Goal: Information Seeking & Learning: Learn about a topic

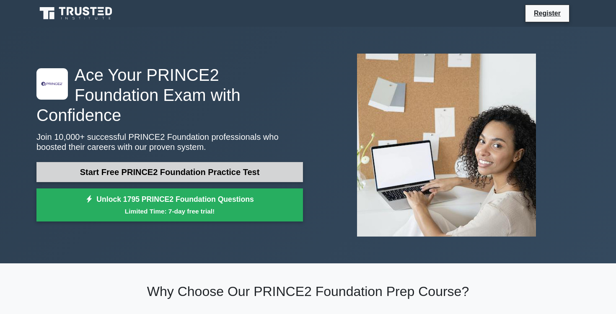
click at [225, 162] on link "Start Free PRINCE2 Foundation Practice Test" at bounding box center [169, 172] width 267 height 20
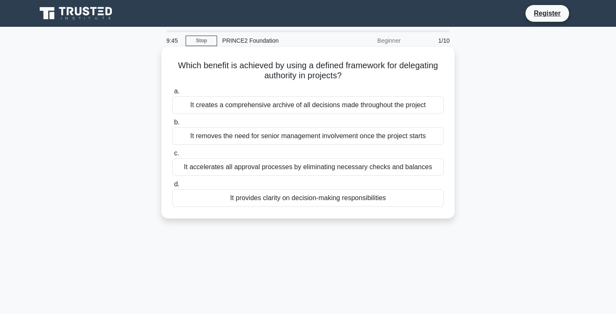
click at [323, 169] on div "It accelerates all approval processes by eliminating necessary checks and balan…" at bounding box center [308, 167] width 272 height 18
click at [172, 156] on input "c. It accelerates all approval processes by eliminating necessary checks and ba…" at bounding box center [172, 153] width 0 height 5
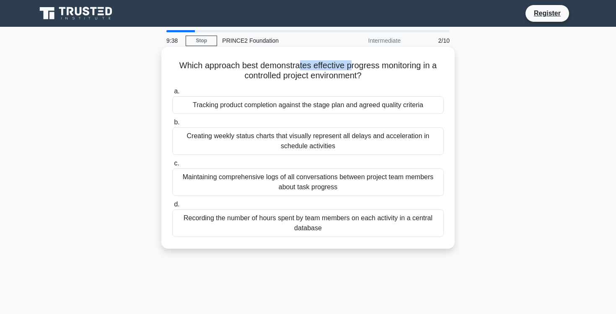
drag, startPoint x: 297, startPoint y: 65, endPoint x: 351, endPoint y: 68, distance: 54.2
click at [351, 68] on h5 "Which approach best demonstrates effective progress monitoring in a controlled …" at bounding box center [307, 70] width 273 height 21
drag, startPoint x: 184, startPoint y: 66, endPoint x: 389, endPoint y: 72, distance: 205.5
click at [389, 72] on h5 "Which approach best demonstrates effective progress monitoring in a controlled …" at bounding box center [307, 70] width 273 height 21
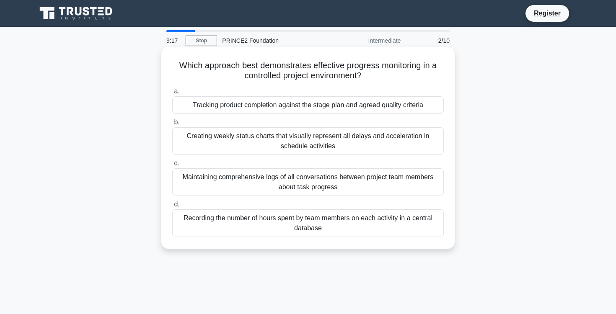
click at [331, 74] on h5 "Which approach best demonstrates effective progress monitoring in a controlled …" at bounding box center [307, 70] width 273 height 21
drag, startPoint x: 179, startPoint y: 64, endPoint x: 431, endPoint y: 75, distance: 252.6
click at [431, 75] on h5 "Which approach best demonstrates effective progress monitoring in a controlled …" at bounding box center [307, 70] width 273 height 21
click at [200, 62] on h5 "Which approach best demonstrates effective progress monitoring in a controlled …" at bounding box center [307, 70] width 273 height 21
drag, startPoint x: 178, startPoint y: 65, endPoint x: 395, endPoint y: 77, distance: 217.1
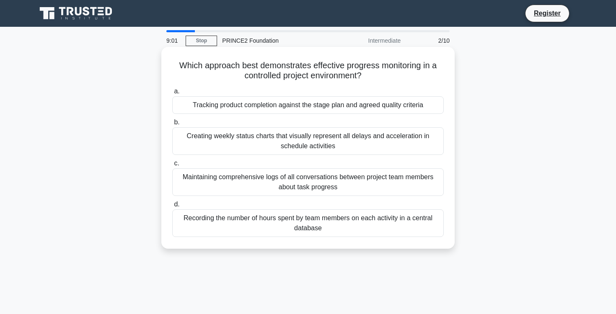
click at [395, 77] on h5 "Which approach best demonstrates effective progress monitoring in a controlled …" at bounding box center [307, 70] width 273 height 21
click at [360, 110] on div "Tracking product completion against the stage plan and agreed quality criteria" at bounding box center [308, 105] width 272 height 18
click at [172, 94] on input "a. Tracking product completion against the stage plan and agreed quality criter…" at bounding box center [172, 91] width 0 height 5
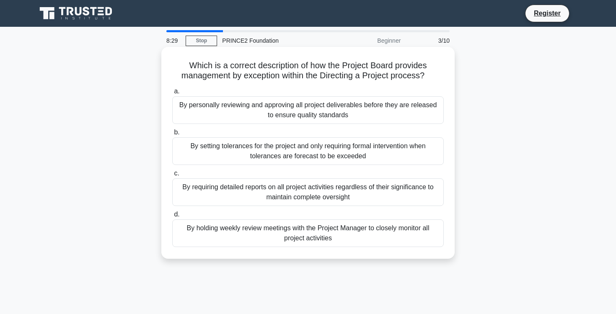
click at [356, 151] on div "By setting tolerances for the project and only requiring formal intervention wh…" at bounding box center [308, 152] width 272 height 28
click at [172, 135] on input "b. By setting tolerances for the project and only requiring formal intervention…" at bounding box center [172, 132] width 0 height 5
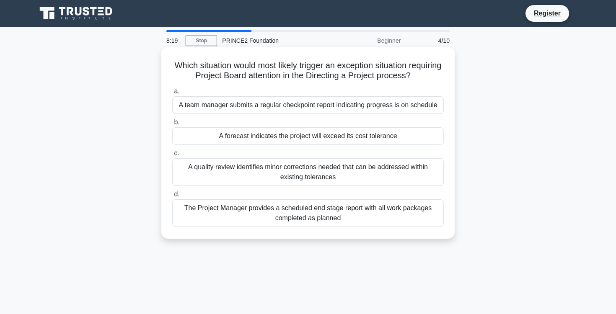
click at [364, 128] on div "A forecast indicates the project will exceed its cost tolerance" at bounding box center [308, 136] width 272 height 18
click at [172, 125] on input "b. A forecast indicates the project will exceed its cost tolerance" at bounding box center [172, 122] width 0 height 5
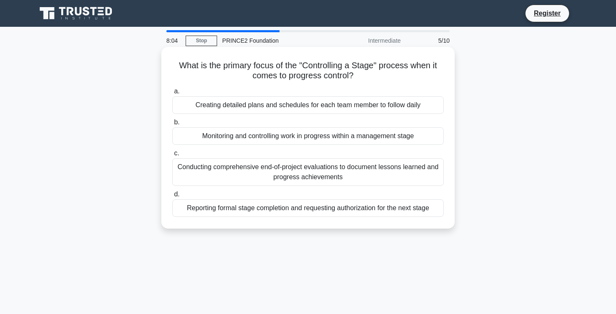
click at [362, 134] on div "Monitoring and controlling work in progress within a management stage" at bounding box center [308, 136] width 272 height 18
click at [172, 125] on input "b. Monitoring and controlling work in progress within a management stage" at bounding box center [172, 122] width 0 height 5
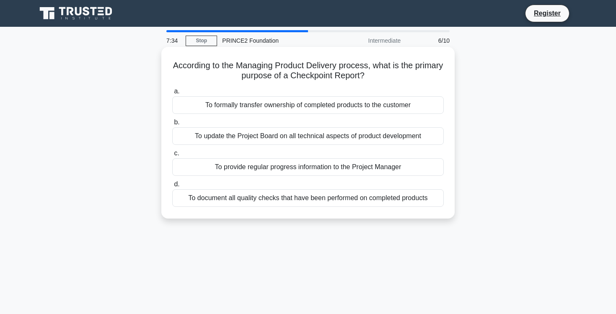
click at [325, 167] on div "To provide regular progress information to the Project Manager" at bounding box center [308, 167] width 272 height 18
click at [172, 156] on input "c. To provide regular progress information to the Project Manager" at bounding box center [172, 153] width 0 height 5
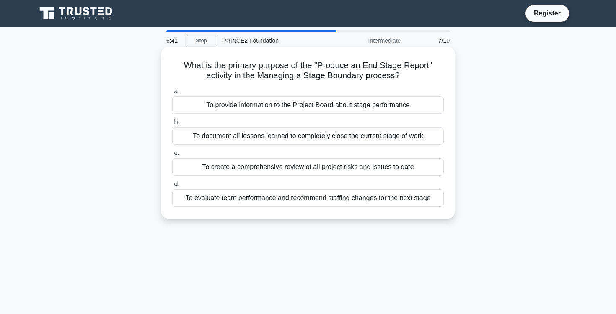
click at [348, 107] on div "To provide information to the Project Board about stage performance" at bounding box center [308, 105] width 272 height 18
click at [172, 94] on input "a. To provide information to the Project Board about stage performance" at bounding box center [172, 91] width 0 height 5
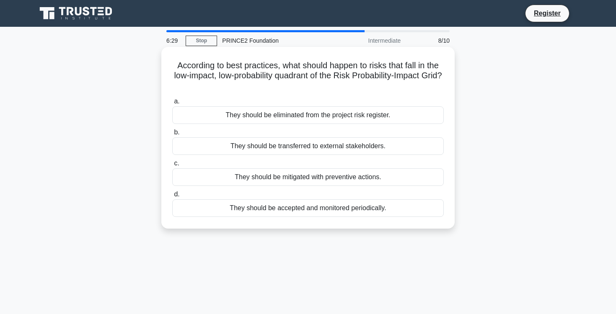
click at [340, 206] on div "They should be accepted and monitored periodically." at bounding box center [308, 209] width 272 height 18
click at [172, 197] on input "d. They should be accepted and monitored periodically." at bounding box center [172, 194] width 0 height 5
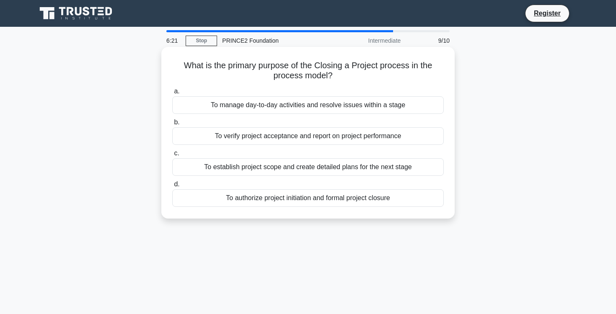
click at [343, 201] on div "To authorize project initiation and formal project closure" at bounding box center [308, 199] width 272 height 18
click at [172, 187] on input "d. To authorize project initiation and formal project closure" at bounding box center [172, 184] width 0 height 5
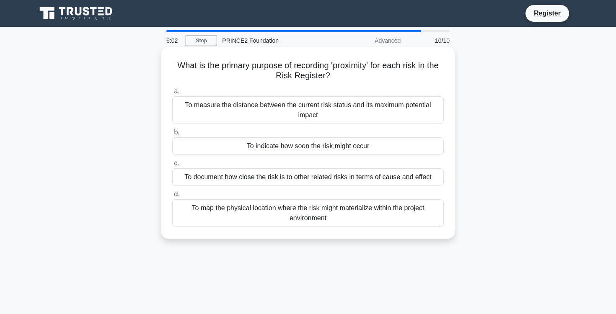
click at [374, 104] on div "To measure the distance between the current risk status and its maximum potenti…" at bounding box center [308, 110] width 272 height 28
click at [172, 94] on input "a. To measure the distance between the current risk status and its maximum pote…" at bounding box center [172, 91] width 0 height 5
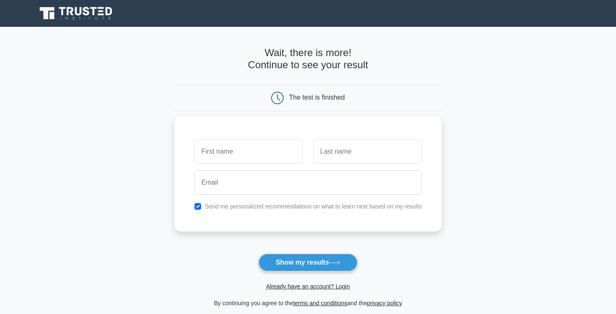
click at [274, 150] on input "text" at bounding box center [249, 152] width 109 height 24
type input "rebecca"
type input "firth"
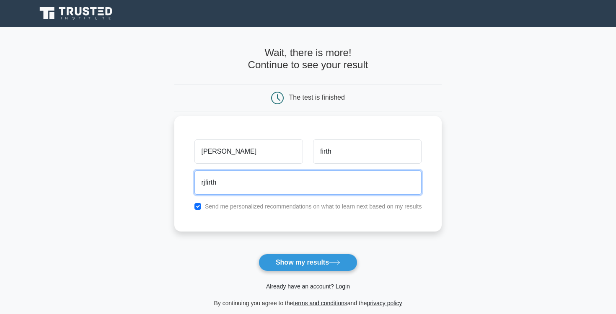
type input "rjfirth@live.co.uk"
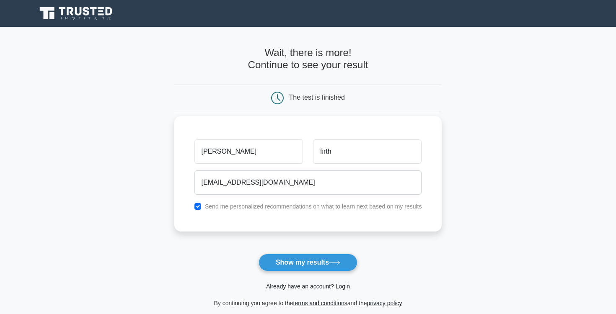
click at [243, 211] on div "Send me personalized recommendations on what to learn next based on my results" at bounding box center [309, 207] width 238 height 10
click at [273, 209] on label "Send me personalized recommendations on what to learn next based on my results" at bounding box center [313, 206] width 217 height 7
click at [198, 205] on input "checkbox" at bounding box center [198, 206] width 7 height 7
checkbox input "false"
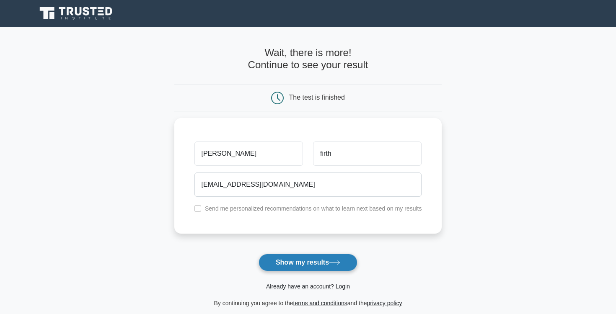
click at [306, 267] on button "Show my results" at bounding box center [308, 263] width 99 height 18
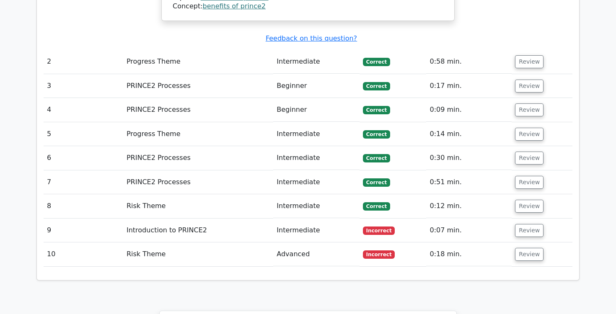
scroll to position [1108, 0]
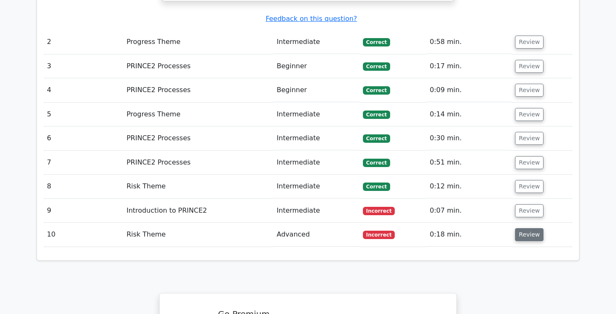
click at [528, 229] on button "Review" at bounding box center [529, 235] width 29 height 13
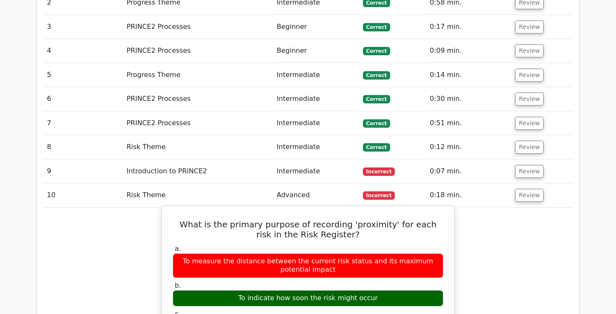
scroll to position [1164, 0]
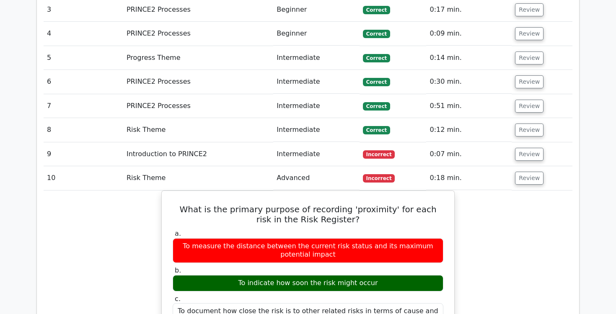
click at [528, 172] on button "Review" at bounding box center [529, 178] width 29 height 13
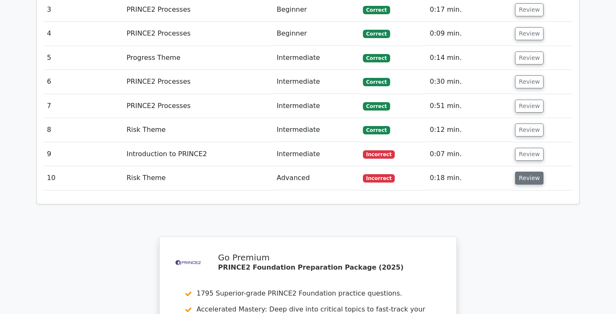
click at [528, 172] on button "Review" at bounding box center [529, 178] width 29 height 13
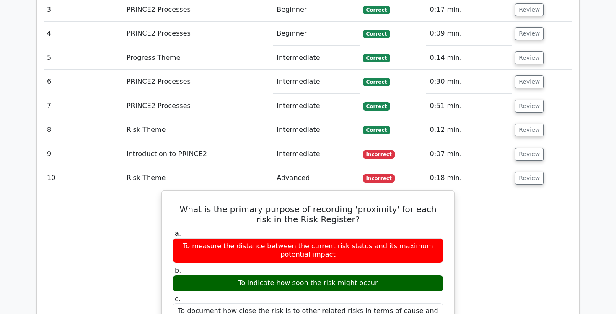
click at [529, 172] on button "Review" at bounding box center [529, 178] width 29 height 13
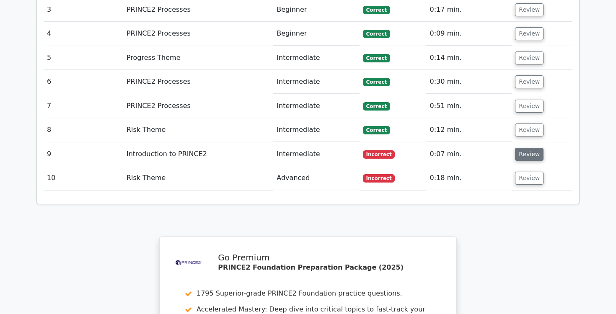
click at [529, 148] on button "Review" at bounding box center [529, 154] width 29 height 13
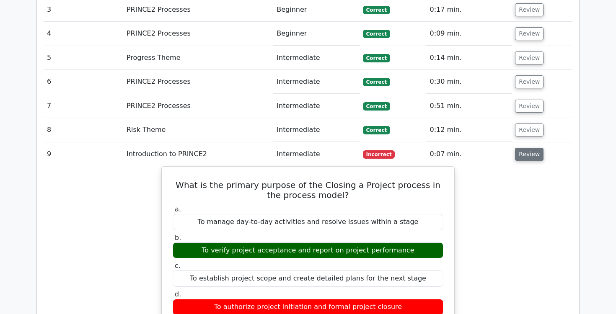
click at [529, 148] on button "Review" at bounding box center [529, 154] width 29 height 13
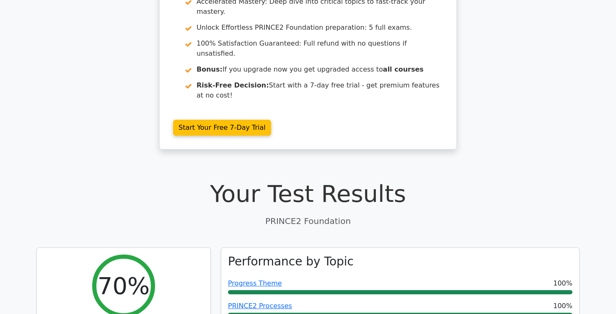
scroll to position [0, 0]
